Goal: Find specific fact: Find contact information

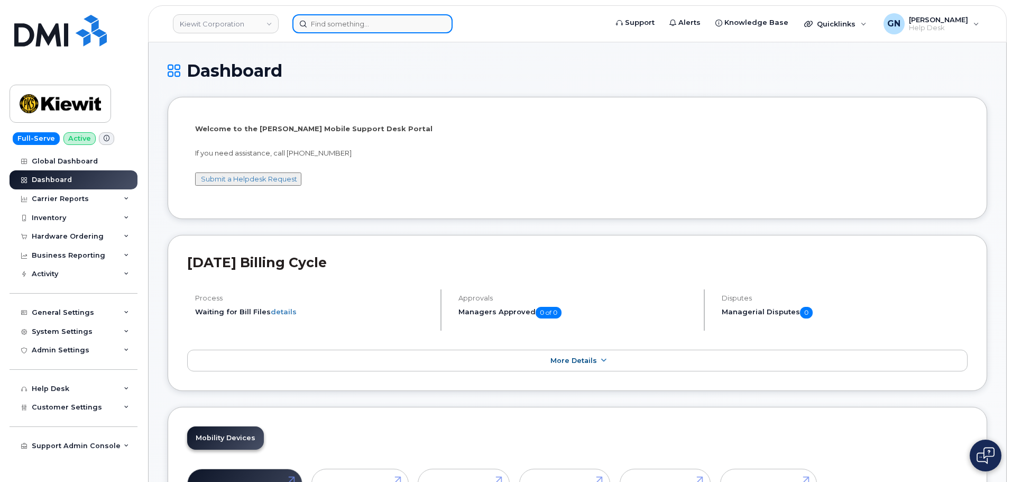
click at [338, 26] on input at bounding box center [372, 23] width 160 height 19
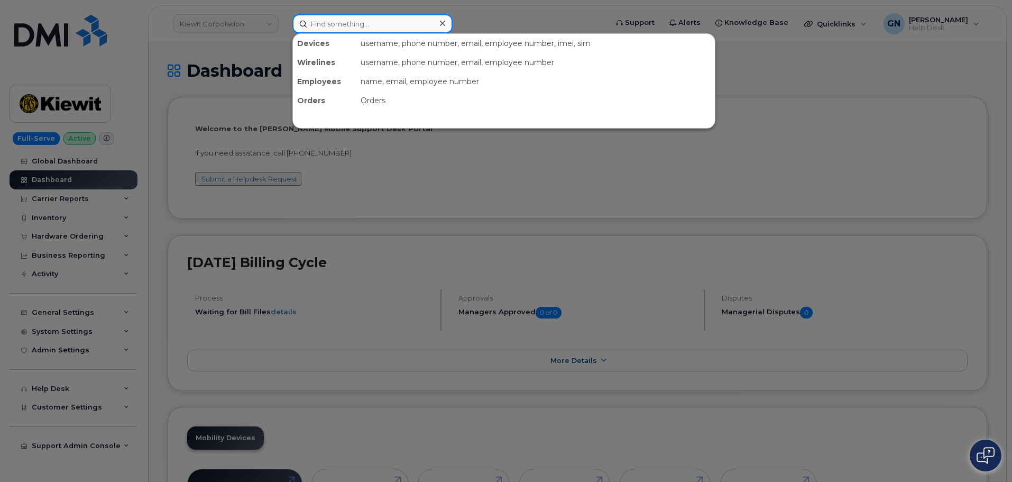
paste input "6788601676"
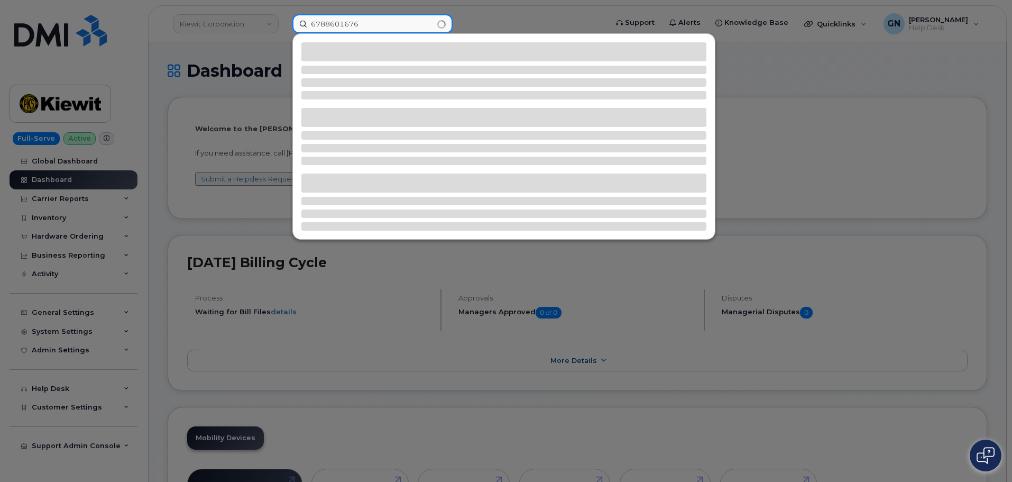
type input "6788601676"
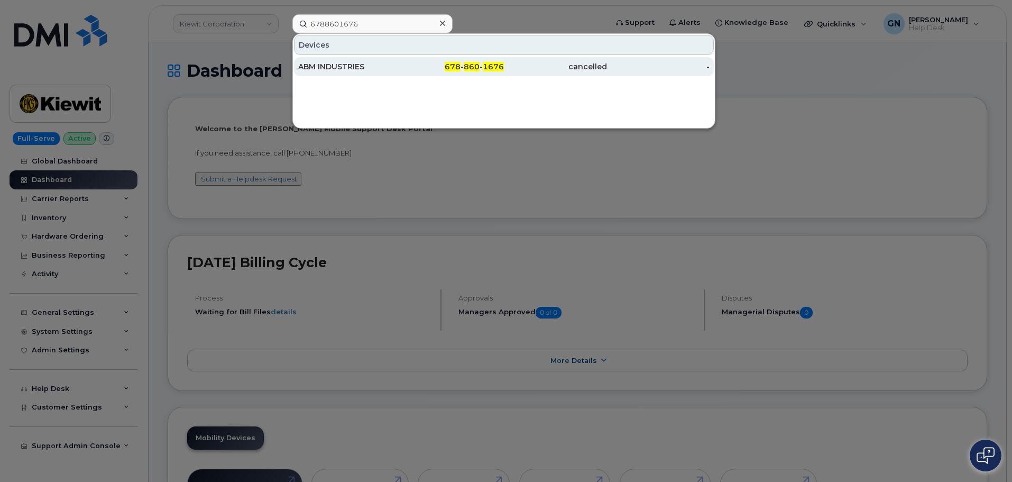
click at [371, 68] on div "ABM INDUSTRIES" at bounding box center [349, 66] width 103 height 11
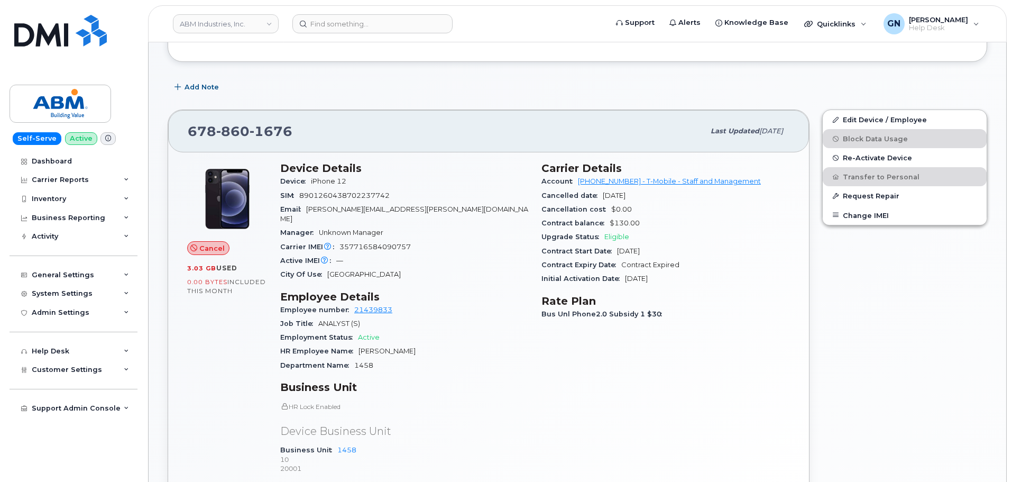
scroll to position [159, 0]
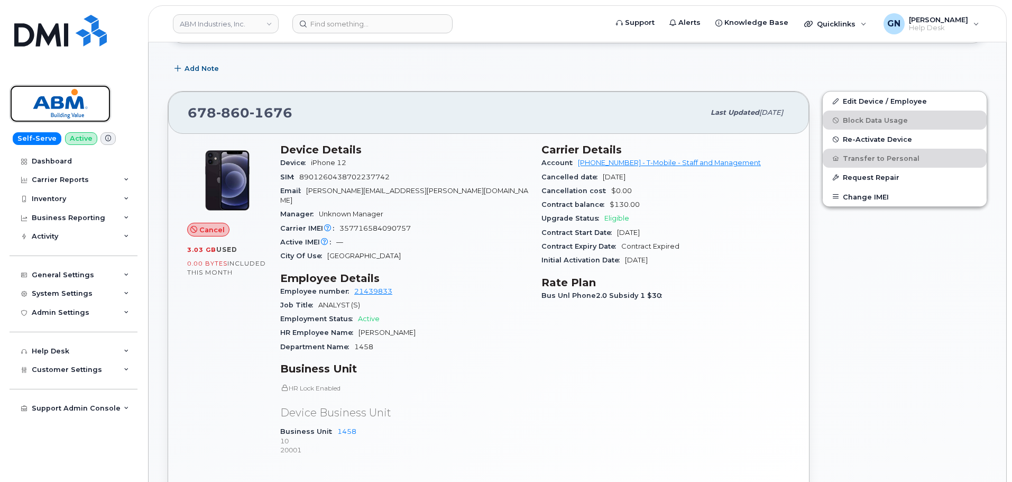
drag, startPoint x: 96, startPoint y: 110, endPoint x: 104, endPoint y: 98, distance: 14.2
click at [96, 108] on img at bounding box center [60, 103] width 81 height 31
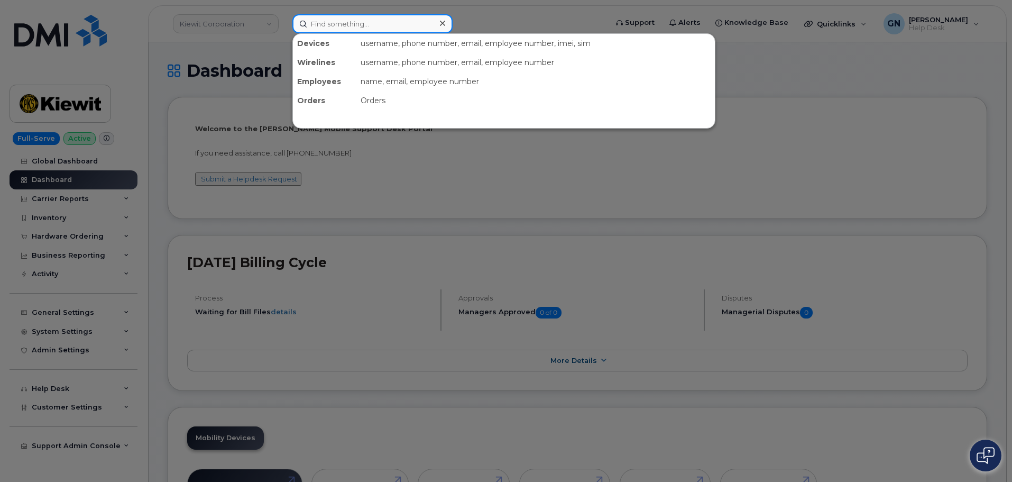
paste input "[PERSON_NAME]"
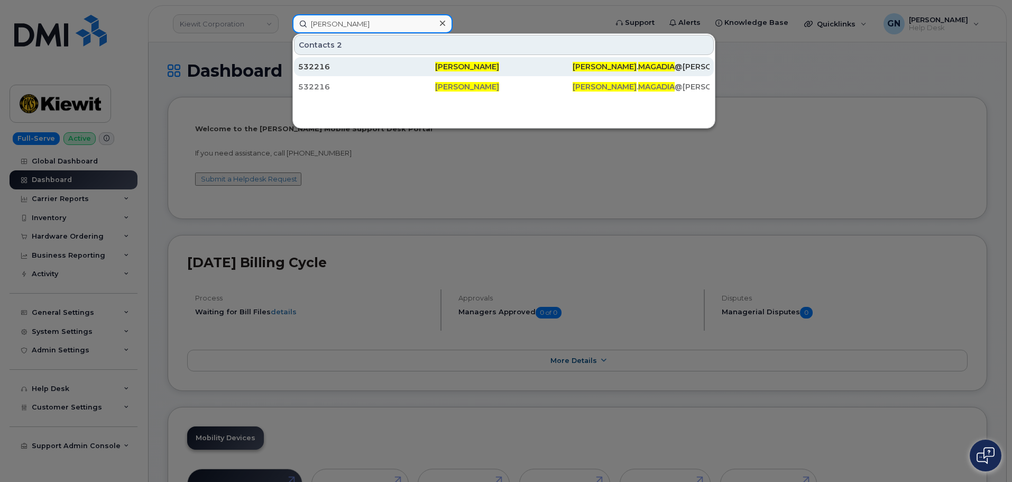
type input "[PERSON_NAME]"
click at [458, 63] on span "[PERSON_NAME]" at bounding box center [467, 67] width 64 height 10
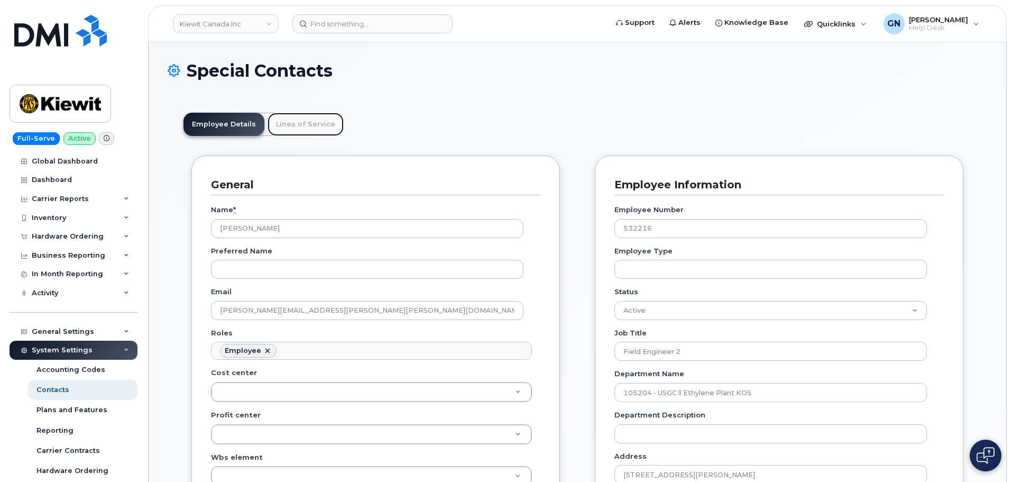
click at [284, 124] on link "Lines of Service" at bounding box center [306, 124] width 76 height 23
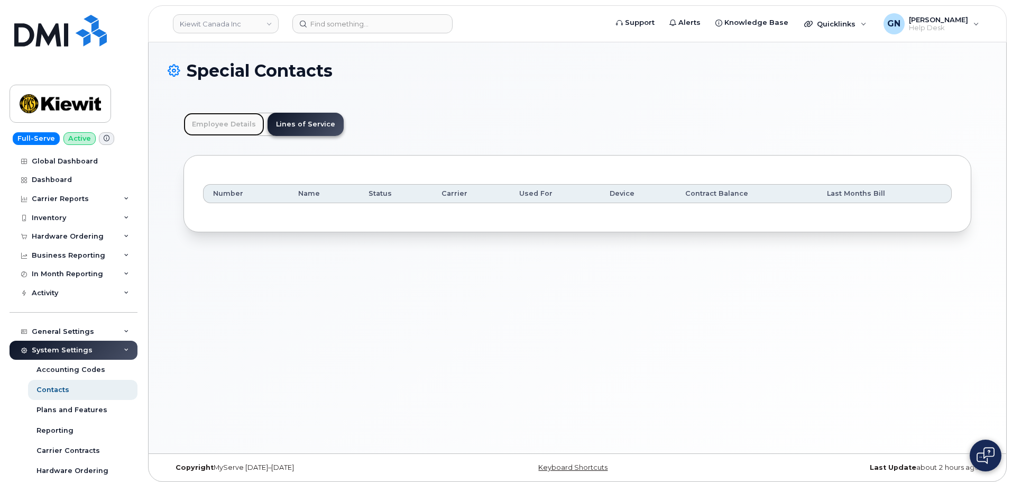
click at [221, 125] on link "Employee Details" at bounding box center [223, 124] width 81 height 23
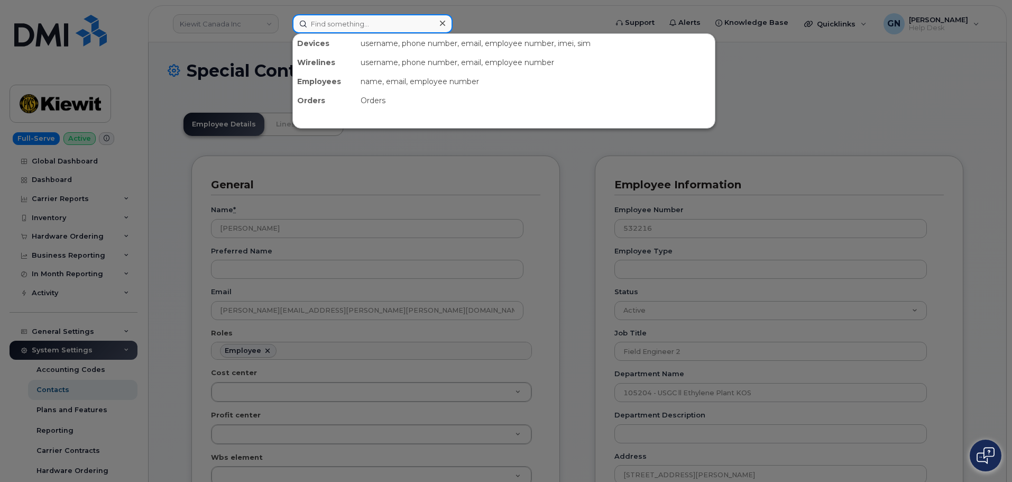
click at [411, 29] on input at bounding box center [372, 23] width 160 height 19
paste input "361-828-1845"
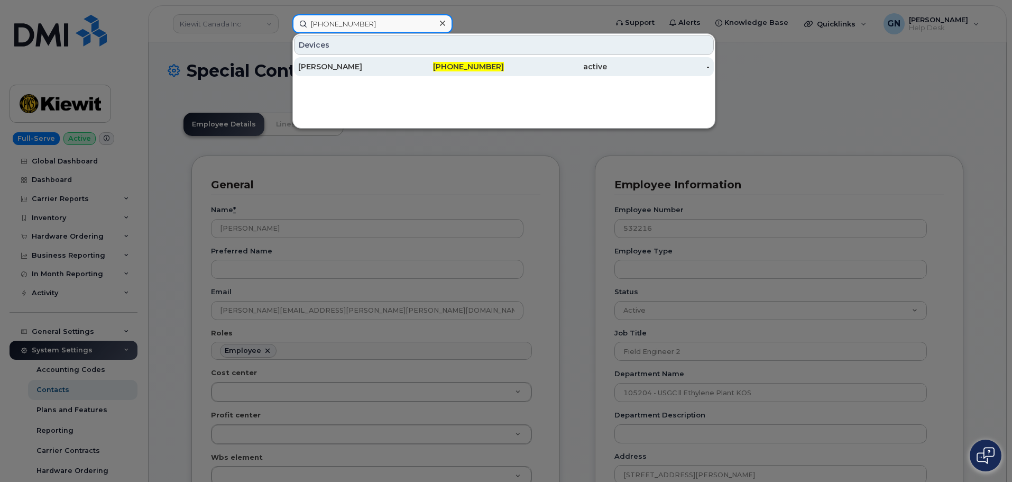
type input "361-828-1845"
click at [370, 65] on div "ROZITA FARAHNAKIAN" at bounding box center [349, 66] width 103 height 11
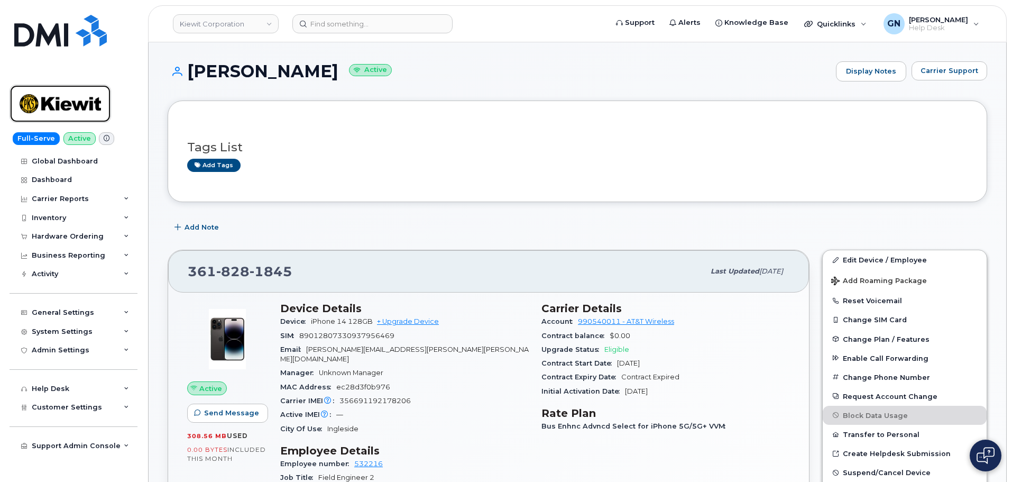
drag, startPoint x: 71, startPoint y: 110, endPoint x: 164, endPoint y: 163, distance: 107.0
click at [71, 110] on img at bounding box center [60, 103] width 81 height 31
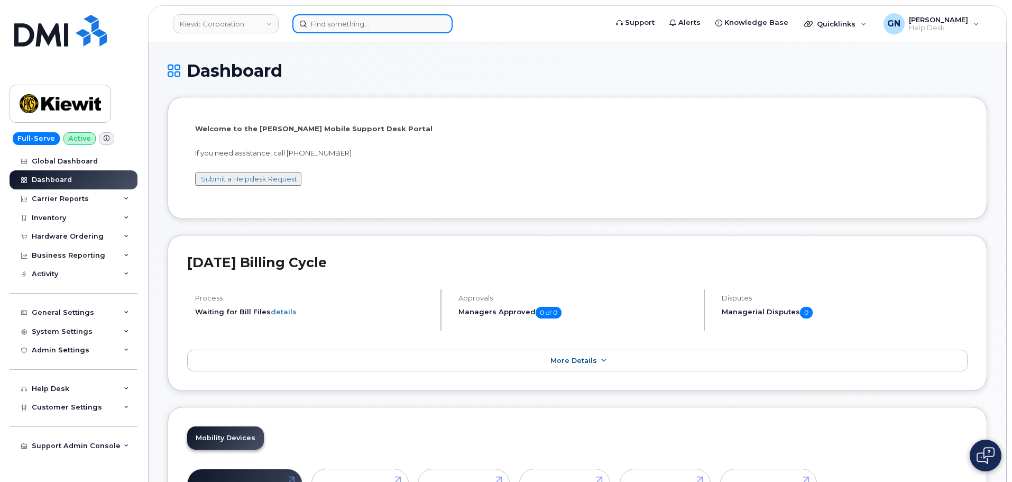
click at [320, 27] on input at bounding box center [372, 23] width 160 height 19
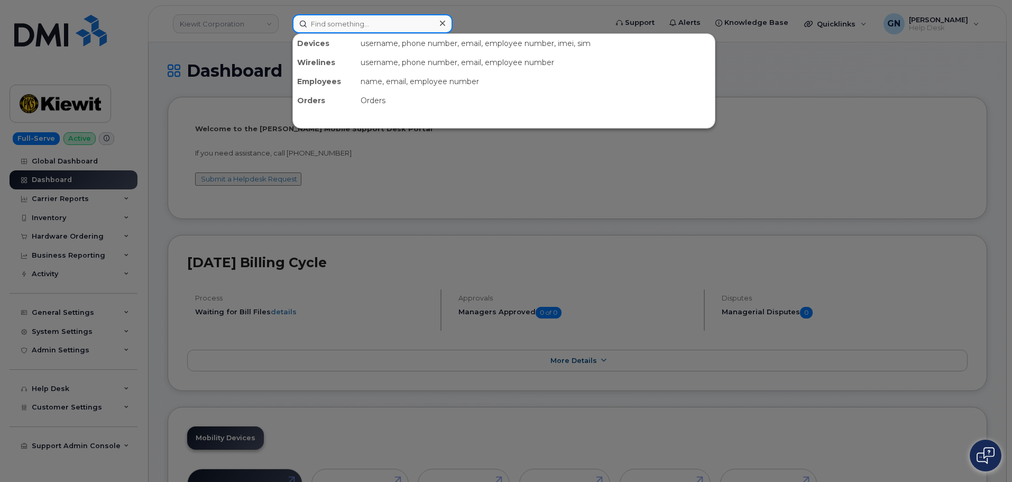
paste input "3473428055"
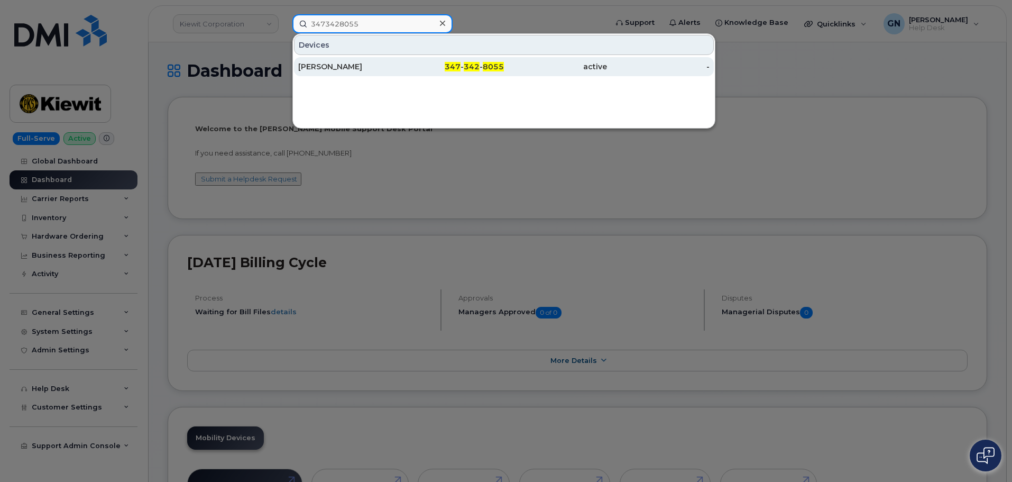
type input "3473428055"
click at [423, 65] on div "347 - 342 - 8055" at bounding box center [452, 66] width 103 height 11
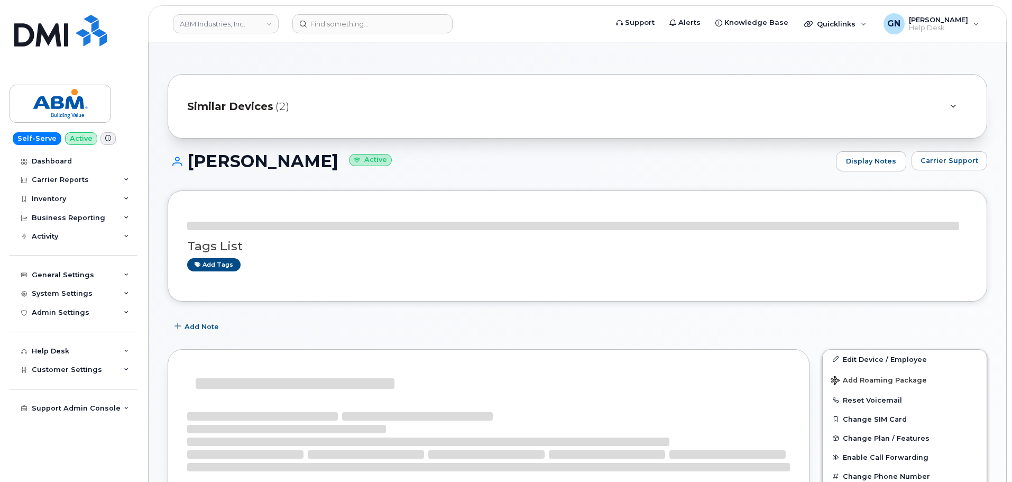
click at [231, 159] on h1 "[PERSON_NAME] Active" at bounding box center [499, 161] width 663 height 19
drag, startPoint x: 236, startPoint y: 161, endPoint x: 271, endPoint y: 156, distance: 34.8
click at [274, 158] on h1 "[PERSON_NAME] Active" at bounding box center [499, 161] width 663 height 19
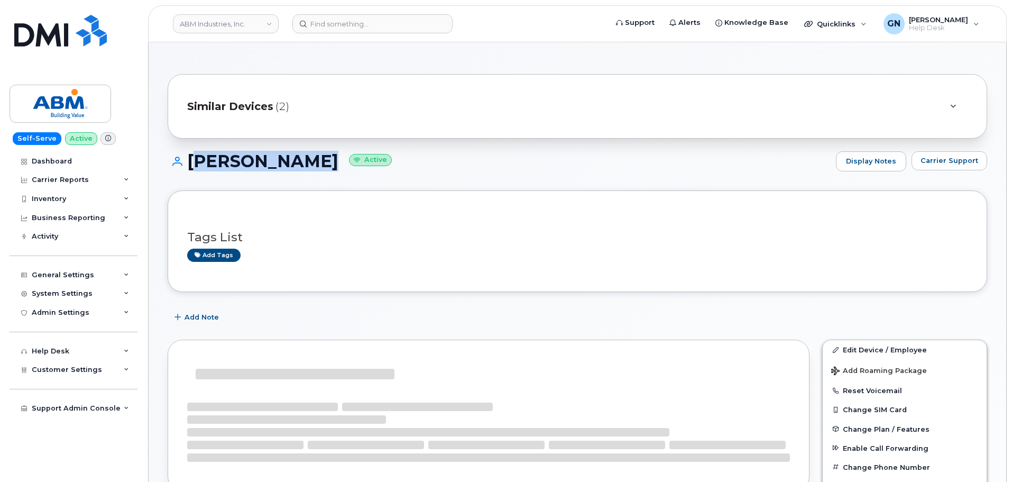
copy h1 "[PERSON_NAME]"
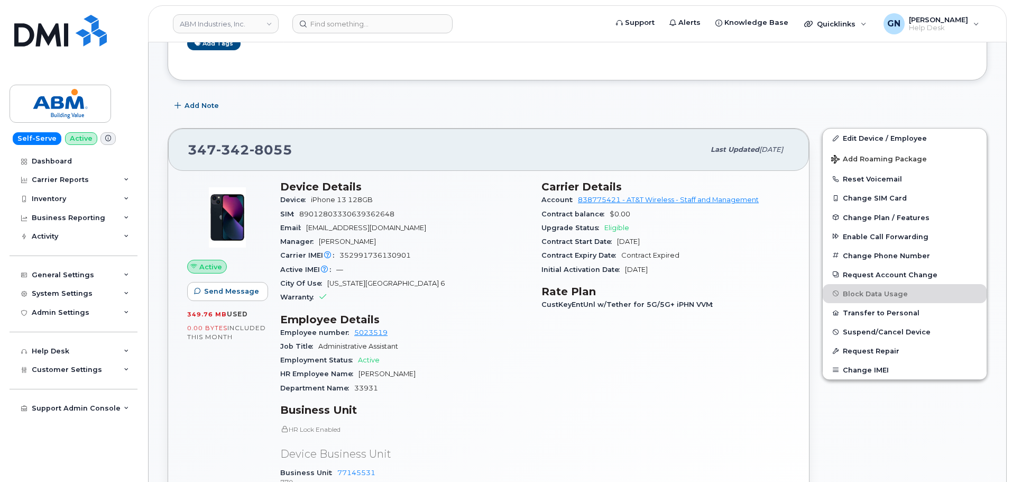
scroll to position [264, 0]
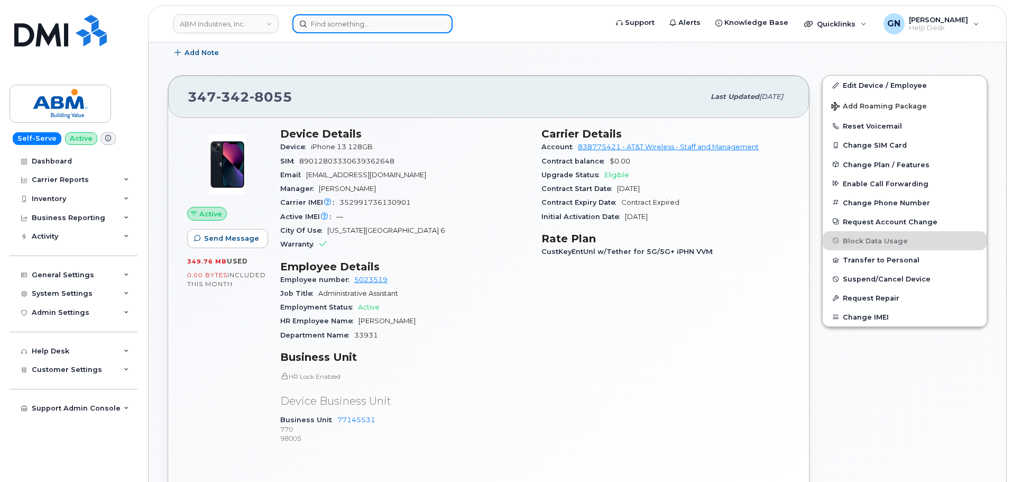
click at [342, 24] on input at bounding box center [372, 23] width 160 height 19
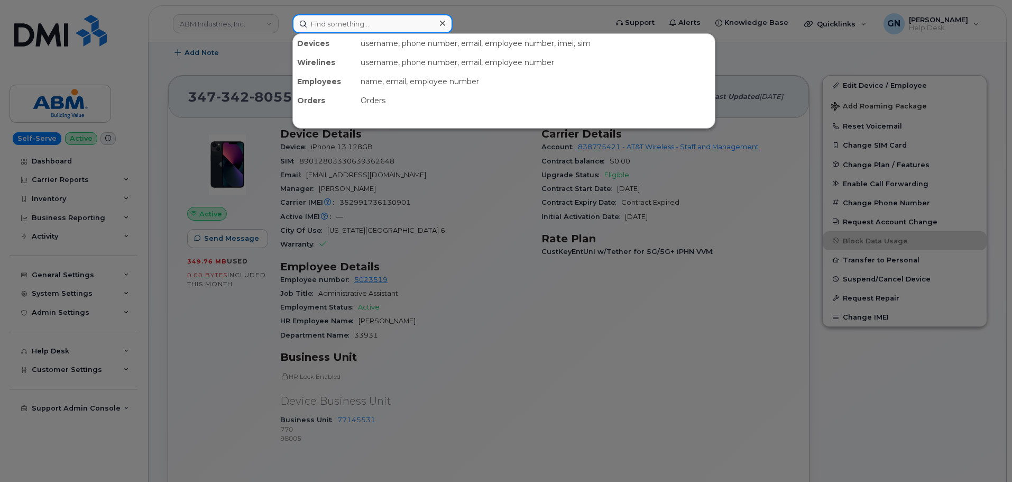
paste input "3322750199"
type input "3322750199"
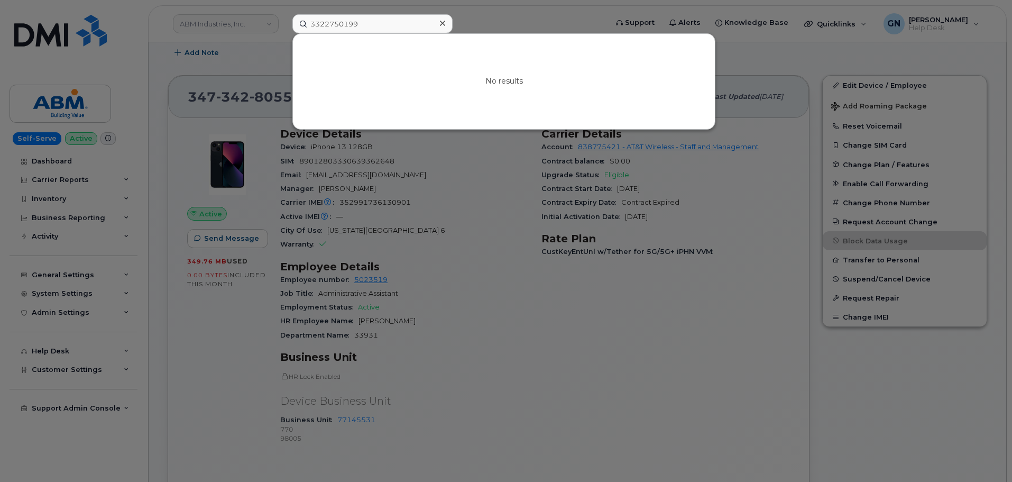
click at [442, 23] on icon at bounding box center [442, 23] width 5 height 8
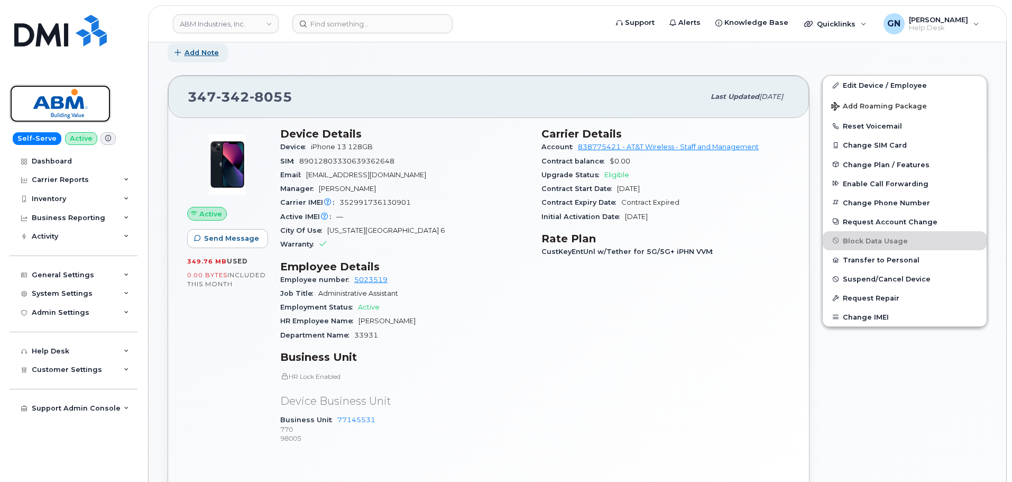
drag, startPoint x: 65, startPoint y: 103, endPoint x: 206, endPoint y: 44, distance: 152.9
click at [65, 102] on img at bounding box center [60, 103] width 81 height 31
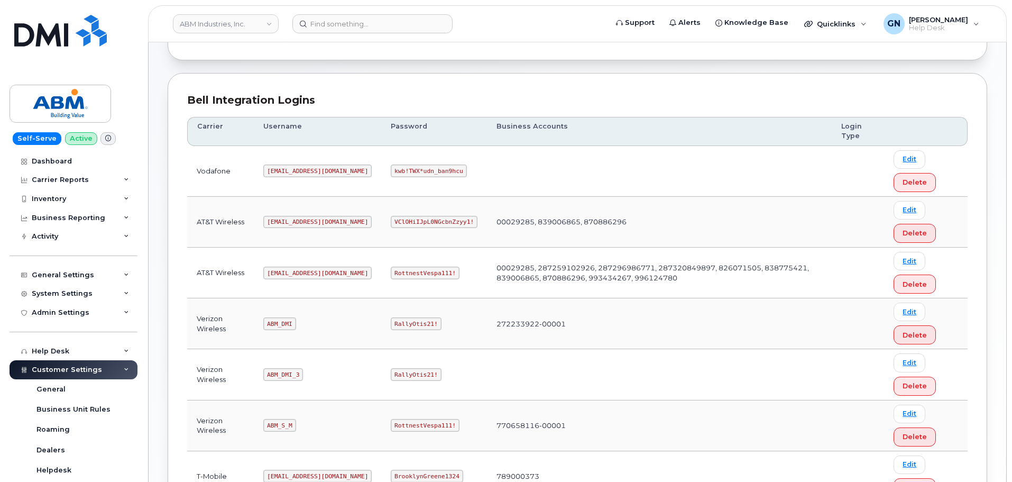
scroll to position [159, 0]
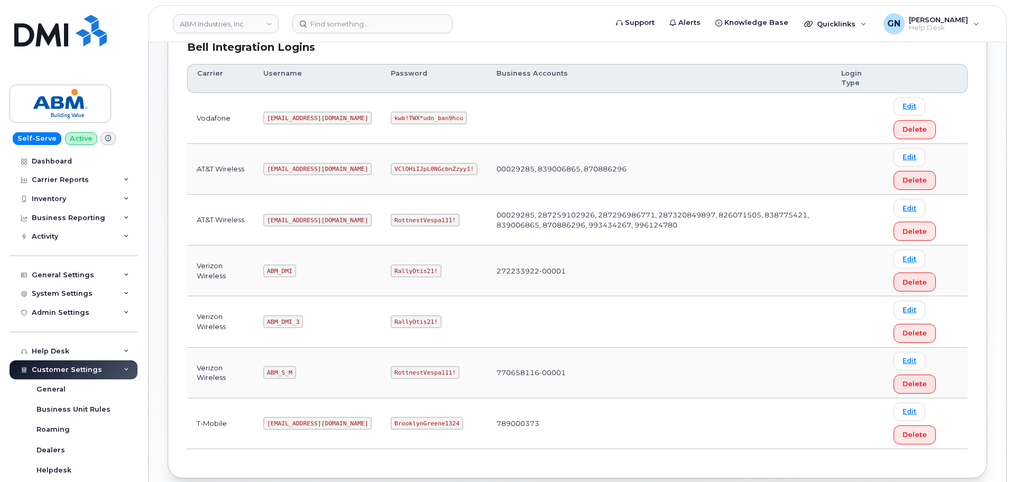
click at [289, 218] on code "[EMAIL_ADDRESS][DOMAIN_NAME]" at bounding box center [317, 220] width 108 height 13
click at [288, 218] on code "[EMAIL_ADDRESS][DOMAIN_NAME]" at bounding box center [317, 220] width 108 height 13
copy code "abm@dminc.com"
click at [391, 219] on code "RottnestVespa111!" at bounding box center [425, 220] width 69 height 13
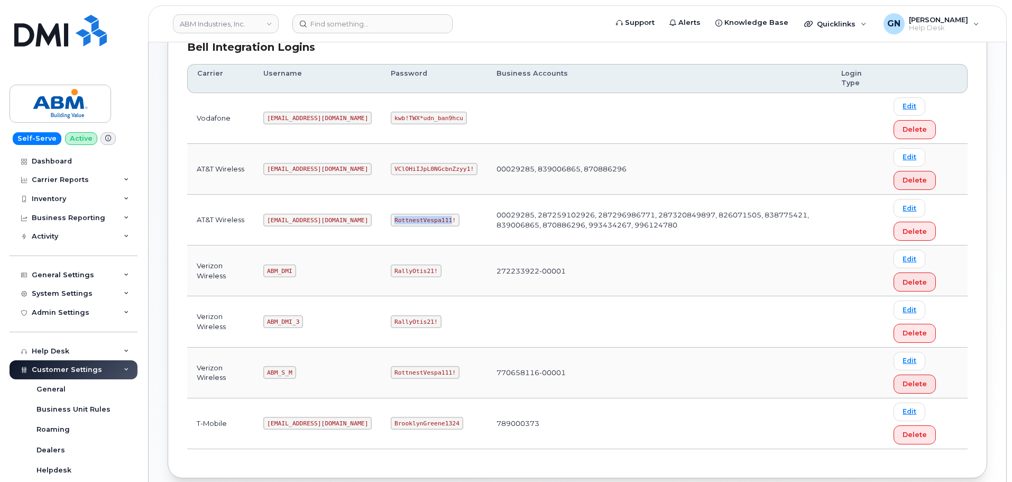
click at [391, 219] on code "RottnestVespa111!" at bounding box center [425, 220] width 69 height 13
copy code "RottnestVespa111!"
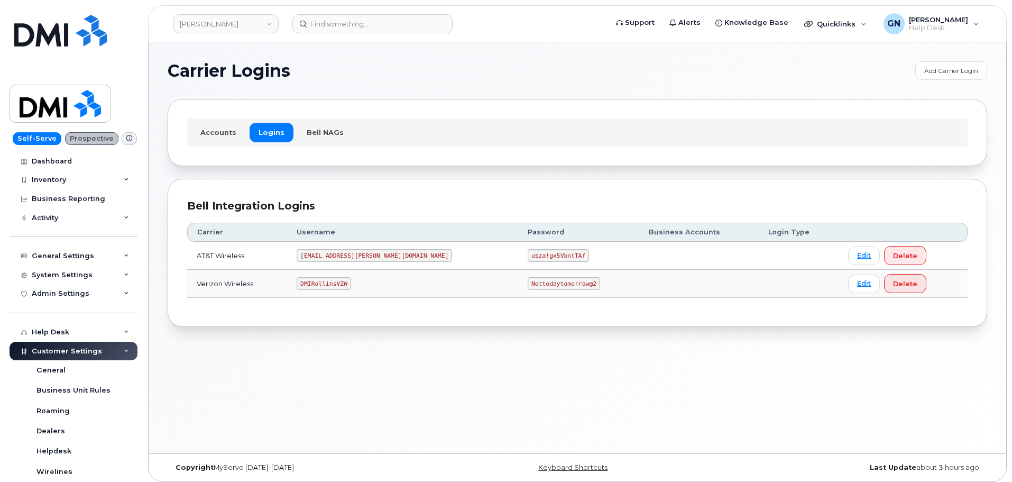
click at [349, 255] on code "MS-Rollins@dminc.com" at bounding box center [374, 255] width 155 height 13
copy code "MS-Rollins@dminc.com"
click at [528, 255] on code "u$za!gx5VbntTAf" at bounding box center [558, 255] width 61 height 13
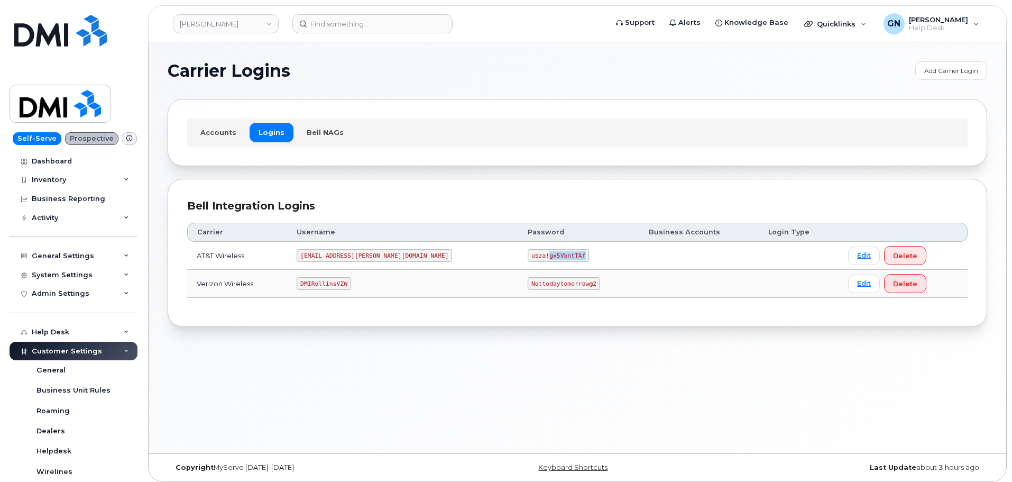
click at [528, 255] on code "u$za!gx5VbntTAf" at bounding box center [558, 255] width 61 height 13
copy code "u$za!gx5VbntTAf"
